Goal: Task Accomplishment & Management: Manage account settings

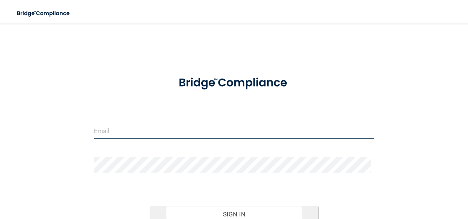
type input "[PERSON_NAME][EMAIL_ADDRESS][PERSON_NAME][DOMAIN_NAME]"
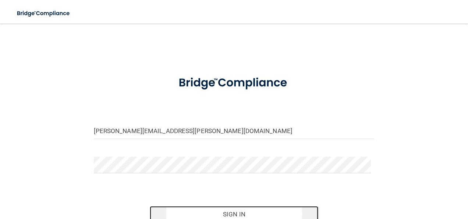
click at [229, 212] on button "Sign In" at bounding box center [234, 214] width 169 height 16
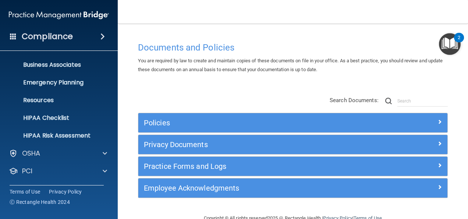
scroll to position [87, 0]
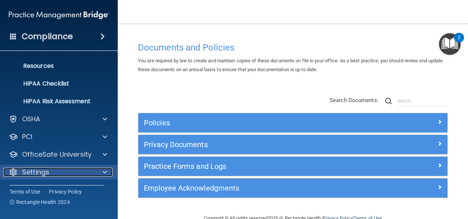
click at [50, 172] on div "Settings" at bounding box center [48, 172] width 91 height 9
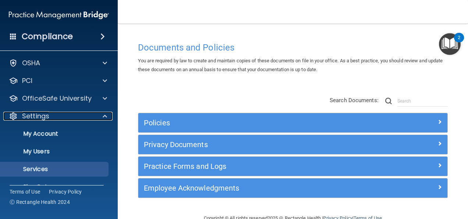
scroll to position [157, 0]
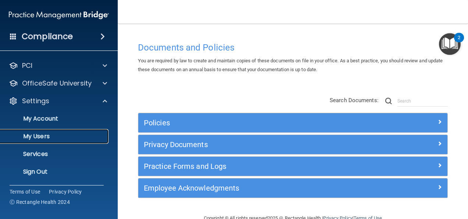
click at [51, 135] on p "My Users" at bounding box center [55, 136] width 101 height 7
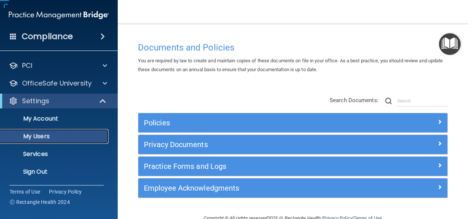
scroll to position [34, 0]
select select "20"
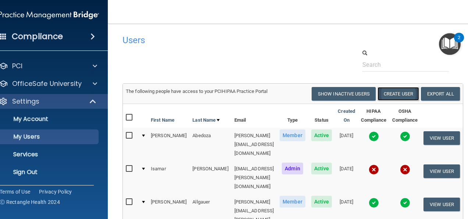
click at [406, 93] on button "Create User" at bounding box center [399, 94] width 42 height 14
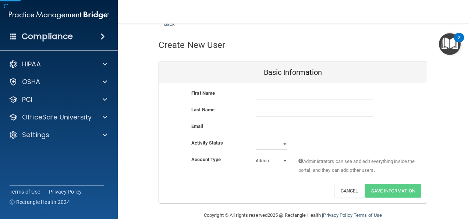
scroll to position [37, 0]
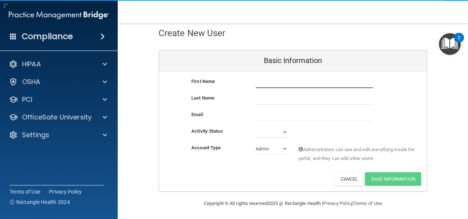
click at [283, 84] on input "text" at bounding box center [314, 82] width 117 height 11
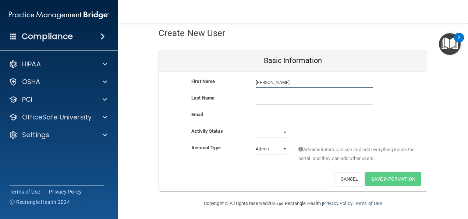
type input "[PERSON_NAME]"
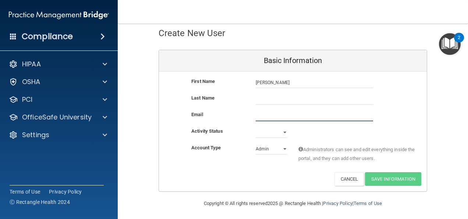
paste input "[PERSON_NAME][EMAIL_ADDRESS][DOMAIN_NAME]"
type input "[PERSON_NAME][EMAIL_ADDRESS][DOMAIN_NAME]"
click at [281, 98] on input "text" at bounding box center [314, 99] width 117 height 11
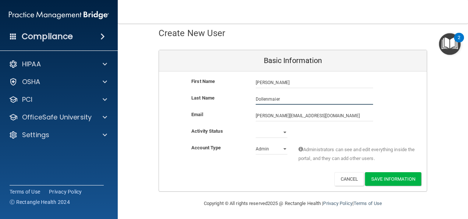
type input "Dollenmaier"
click at [270, 135] on select "Active Inactive" at bounding box center [272, 132] width 32 height 11
select select "active"
click at [256, 127] on select "Active Inactive" at bounding box center [272, 132] width 32 height 11
click at [270, 150] on select "Admin Member" at bounding box center [272, 148] width 32 height 11
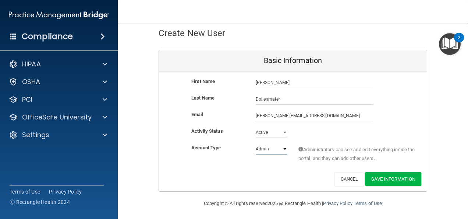
select select "practice_member"
click at [256, 143] on select "Admin Member" at bounding box center [272, 148] width 32 height 11
click at [392, 179] on button "Save Information" at bounding box center [393, 179] width 56 height 14
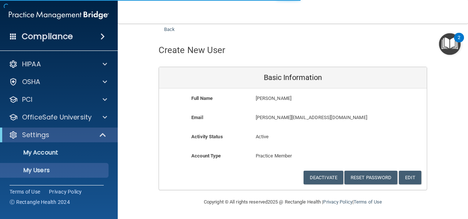
select select "20"
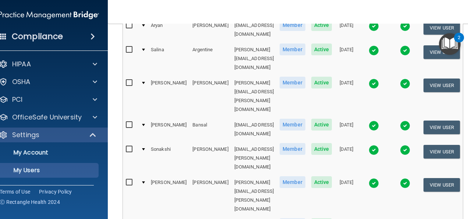
scroll to position [63, 0]
